Goal: Task Accomplishment & Management: Manage account settings

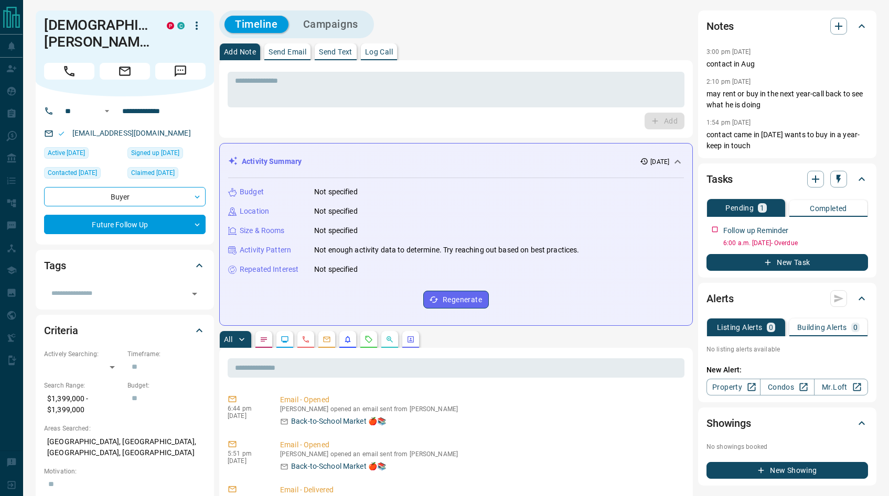
click at [626, 27] on div "Timeline Campaigns" at bounding box center [455, 24] width 473 height 28
click at [343, 25] on button "Campaigns" at bounding box center [331, 24] width 76 height 17
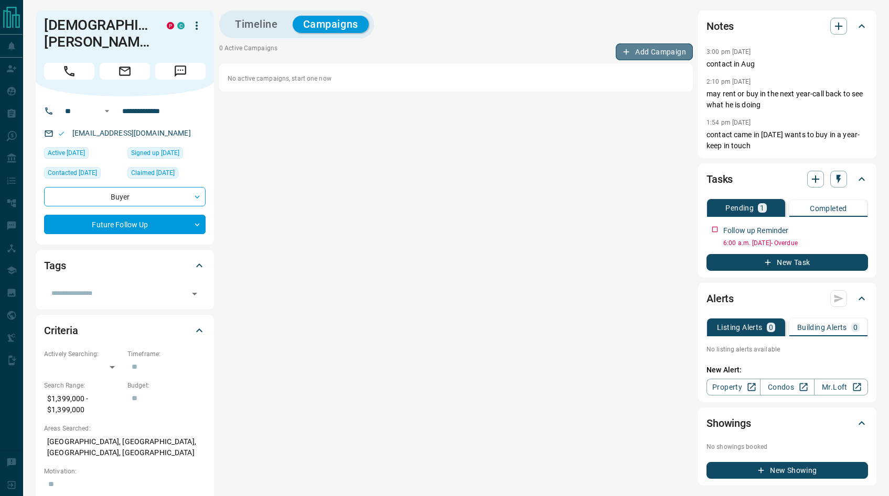
click at [648, 54] on button "Add Campaign" at bounding box center [653, 52] width 77 height 17
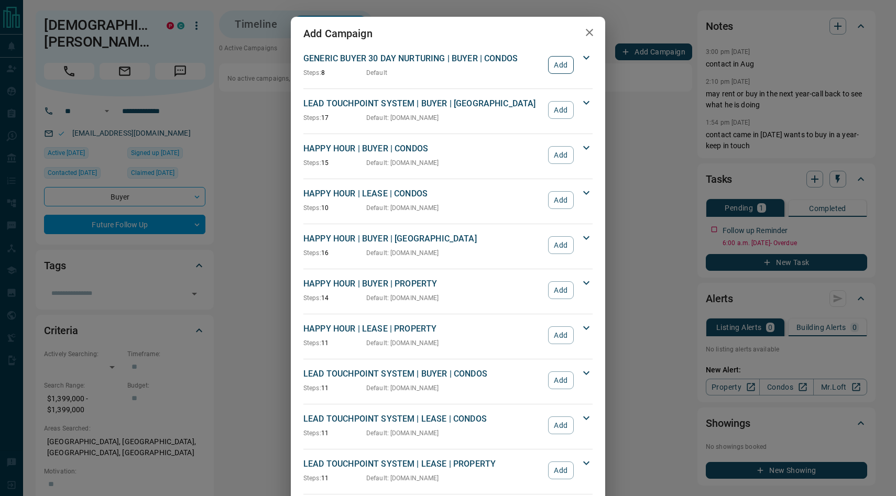
click at [559, 69] on button "Add" at bounding box center [561, 65] width 26 height 18
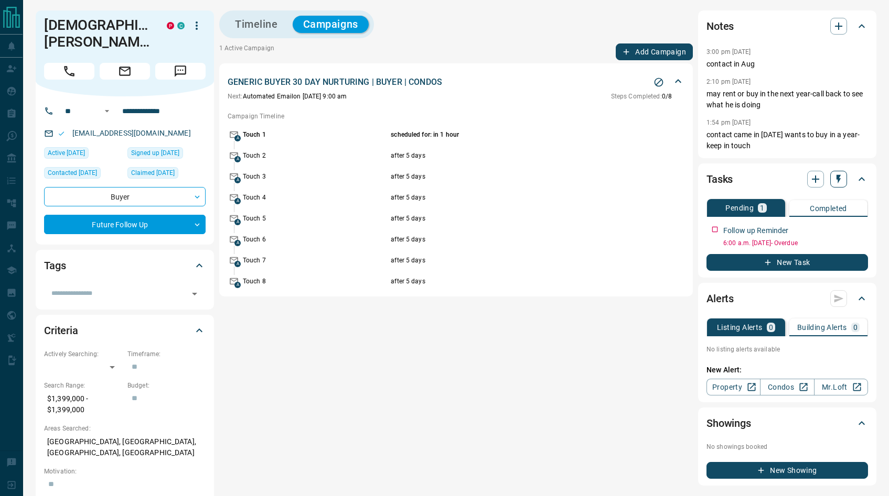
click at [838, 178] on icon "button" at bounding box center [838, 179] width 4 height 9
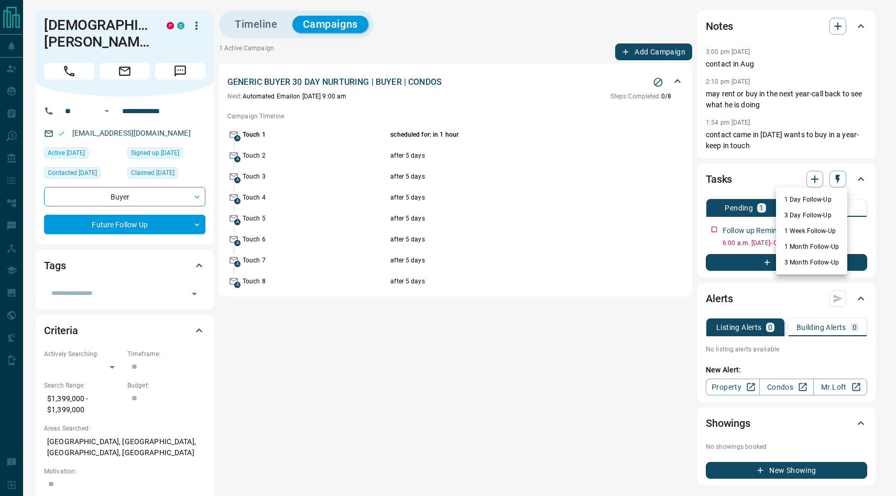
click at [807, 246] on li "1 Month Follow-Up" at bounding box center [811, 247] width 71 height 16
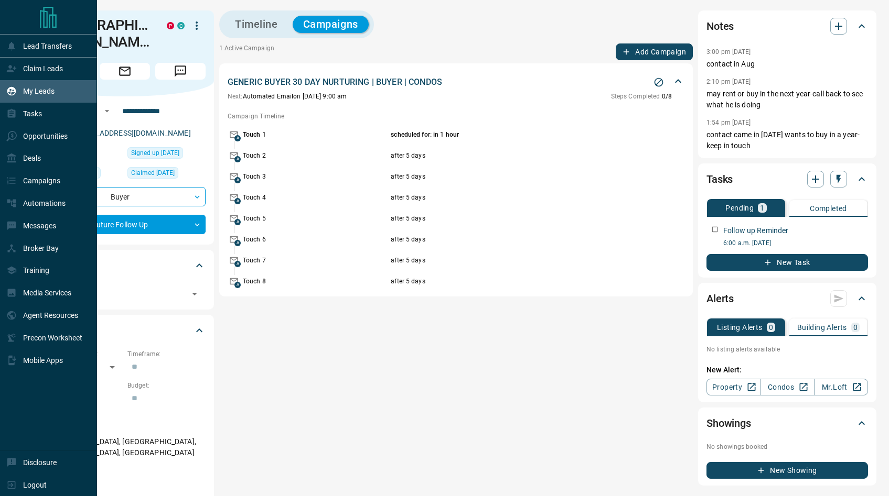
click at [26, 93] on p "My Leads" at bounding box center [38, 91] width 31 height 8
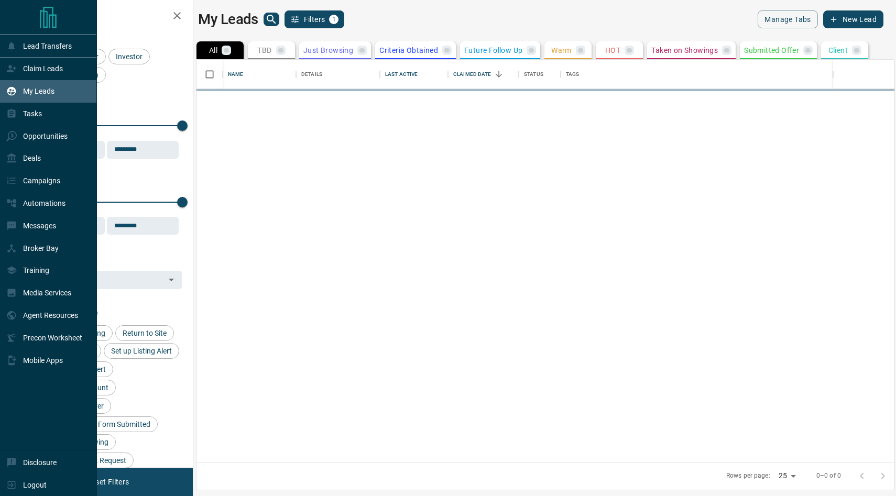
scroll to position [395, 690]
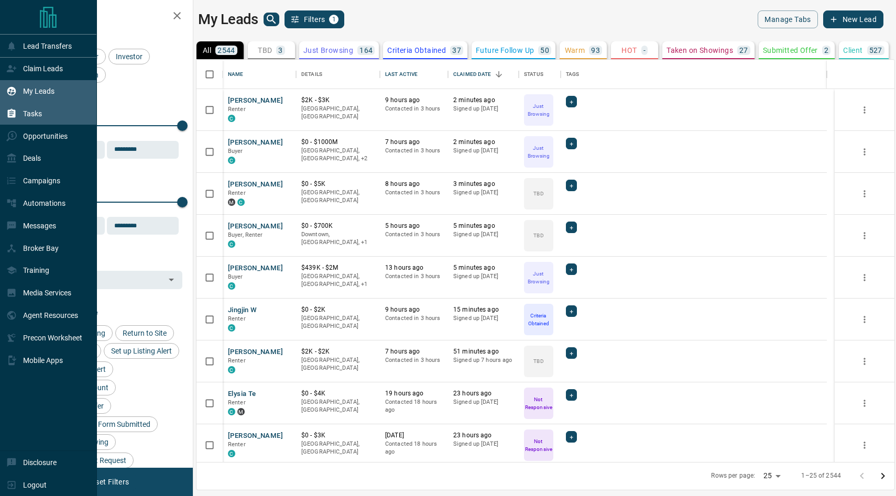
click at [32, 117] on p "Tasks" at bounding box center [32, 114] width 19 height 8
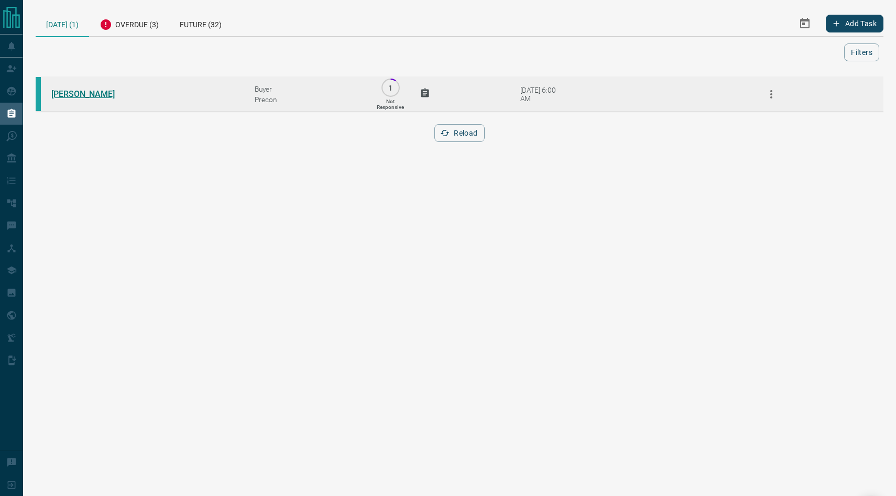
click at [88, 96] on link "[PERSON_NAME]" at bounding box center [90, 94] width 79 height 10
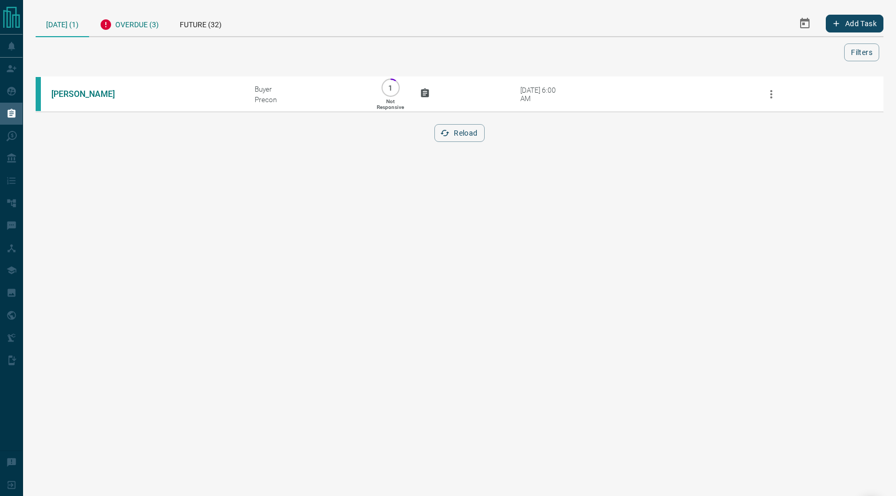
click at [126, 23] on div "Overdue (3)" at bounding box center [129, 23] width 80 height 26
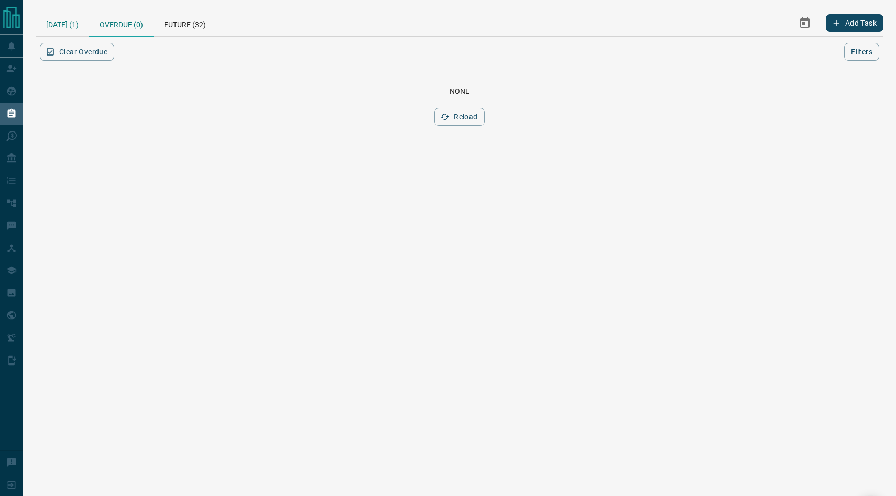
click at [64, 24] on div "[DATE] (1)" at bounding box center [62, 22] width 53 height 25
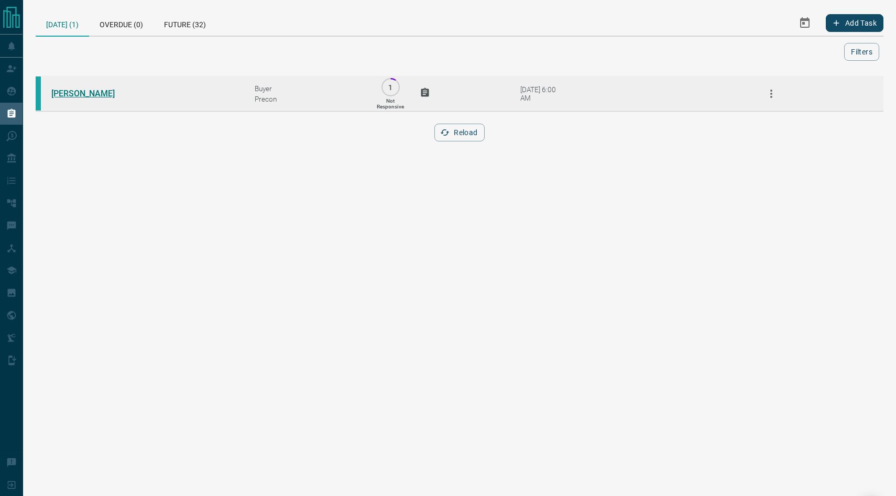
click at [82, 96] on link "[PERSON_NAME]" at bounding box center [90, 94] width 79 height 10
